Goal: Find specific page/section: Find specific page/section

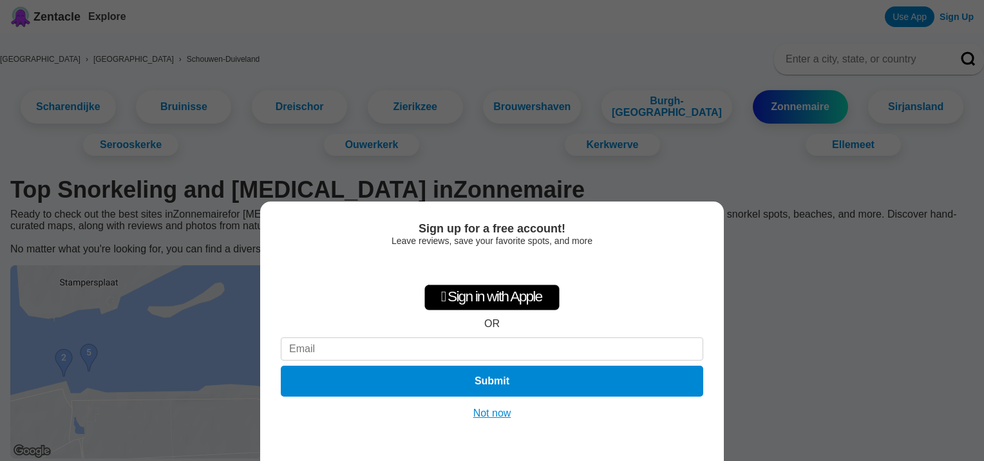
click at [136, 289] on div "Sign up for a free account! Leave reviews, save your favorite spots, and more …" at bounding box center [492, 230] width 984 height 461
click at [495, 412] on button "Not now" at bounding box center [493, 413] width 46 height 13
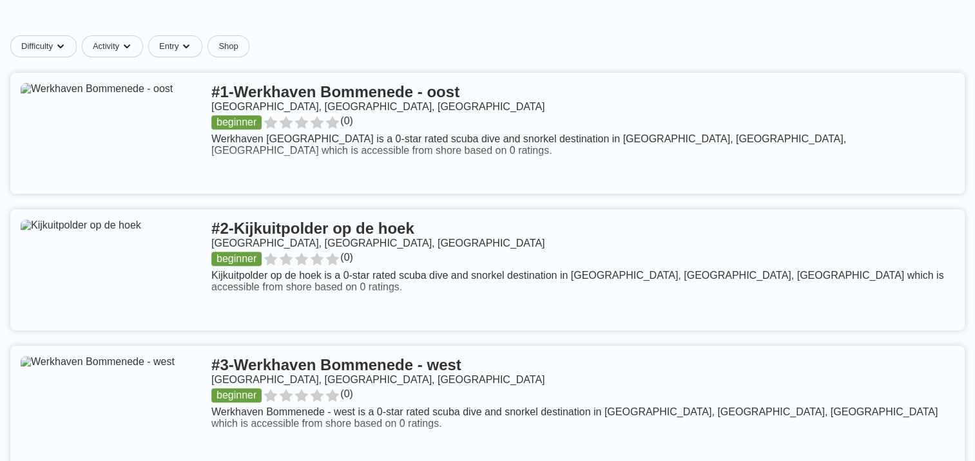
scroll to position [515, 0]
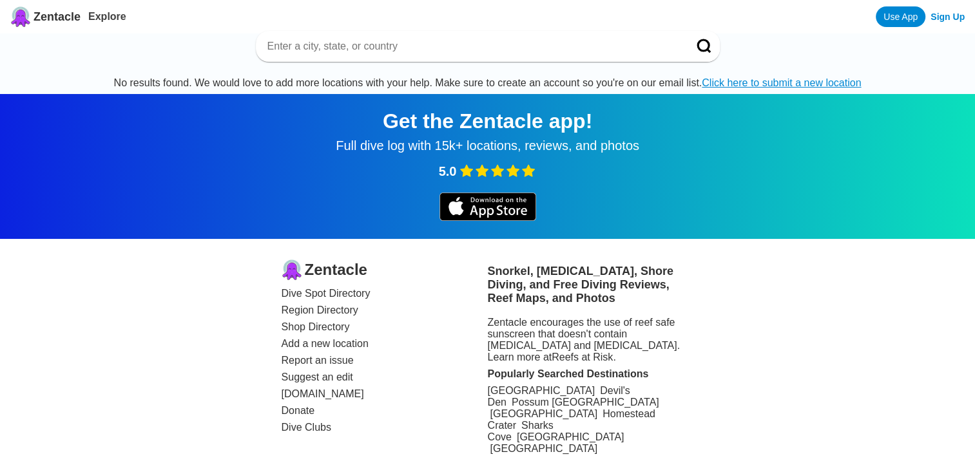
click at [329, 49] on input at bounding box center [472, 46] width 412 height 13
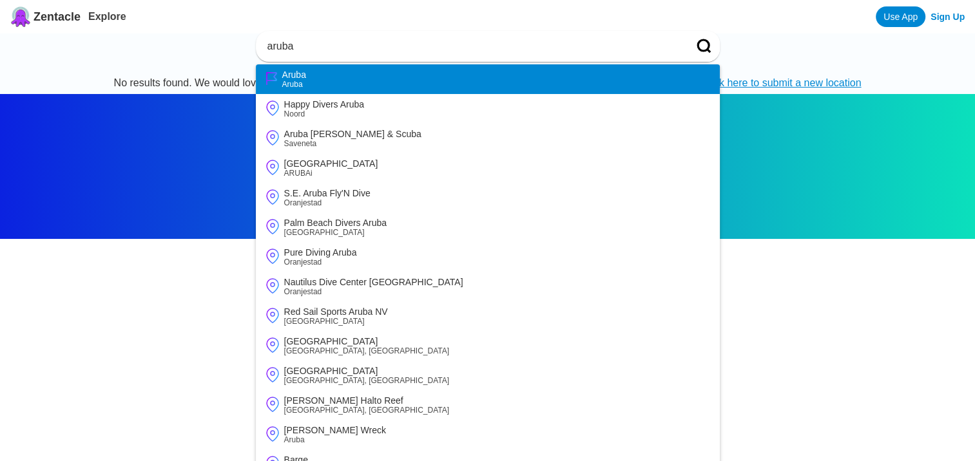
type input "aruba"
click at [298, 76] on div "Aruba" at bounding box center [294, 75] width 24 height 10
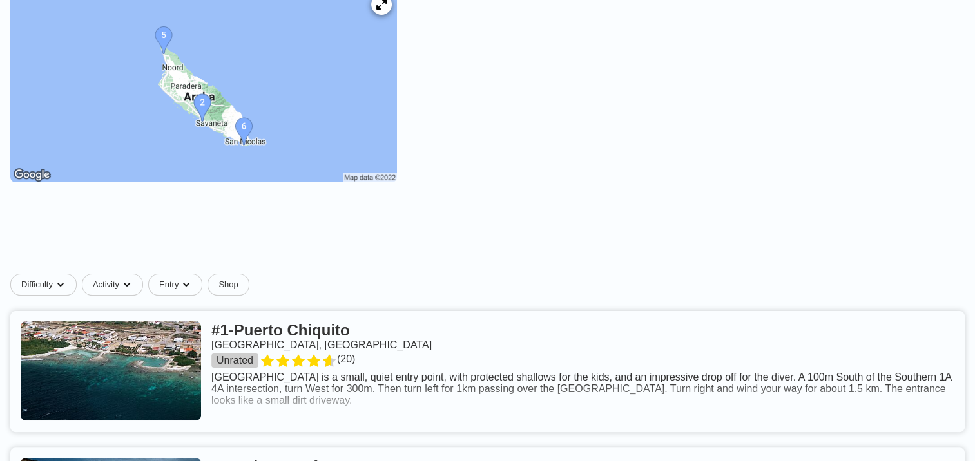
scroll to position [193, 0]
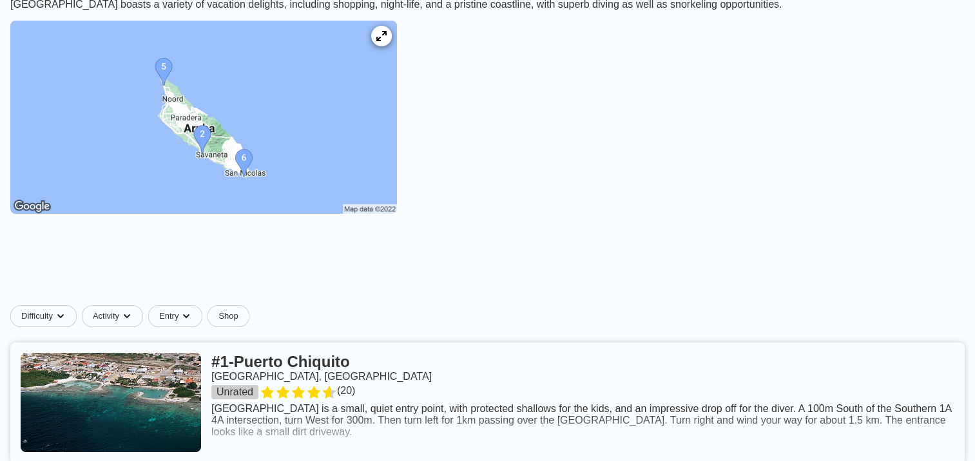
click at [244, 168] on img at bounding box center [203, 117] width 387 height 193
